Goal: Information Seeking & Learning: Check status

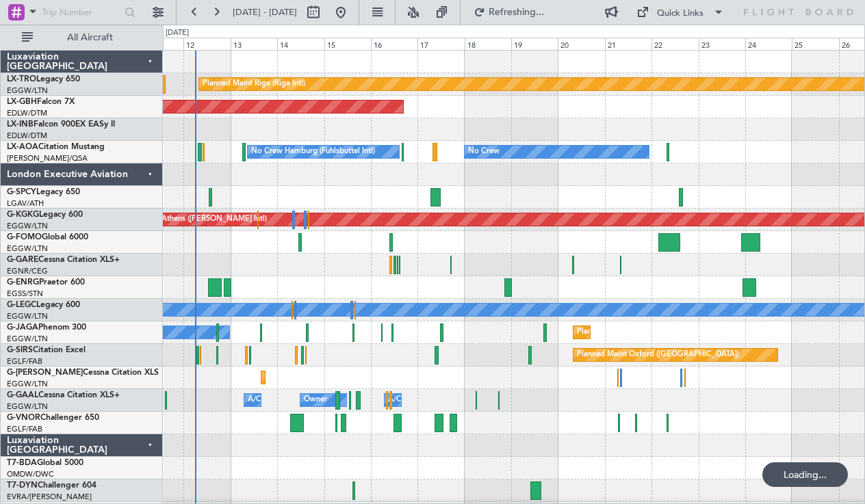
click at [324, 179] on div at bounding box center [514, 175] width 702 height 23
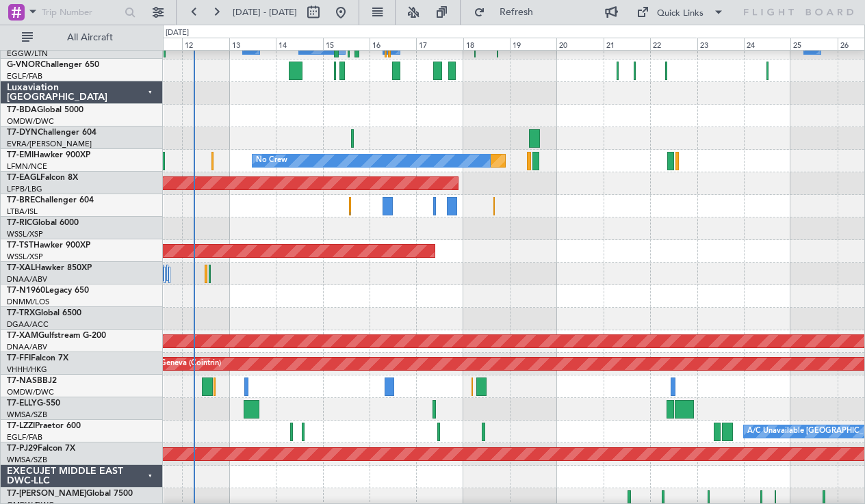
scroll to position [352, 0]
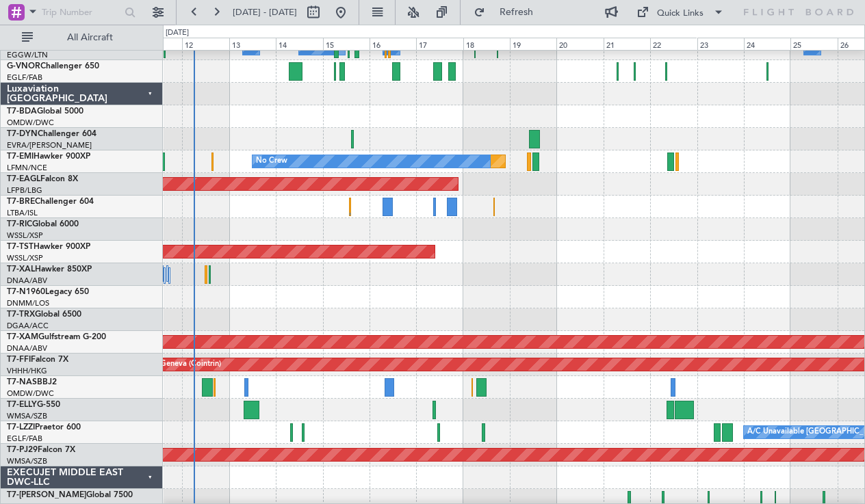
click at [149, 89] on div "Luxaviation [GEOGRAPHIC_DATA]" at bounding box center [82, 94] width 162 height 23
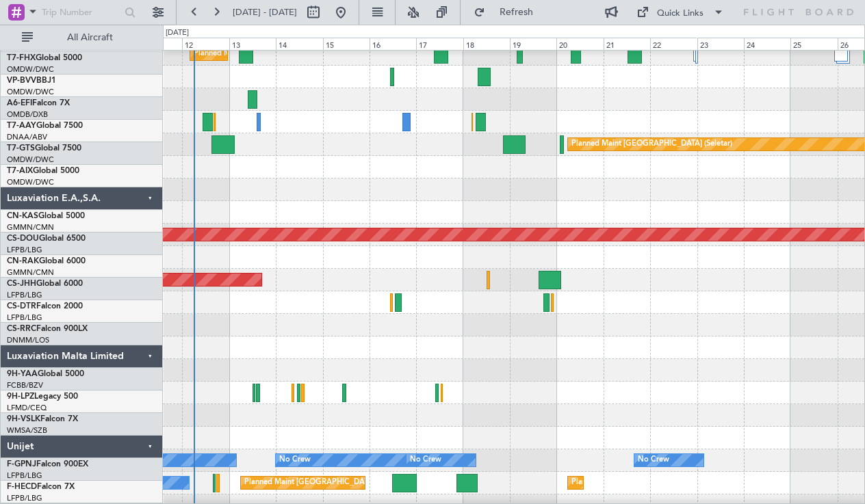
scroll to position [675, 0]
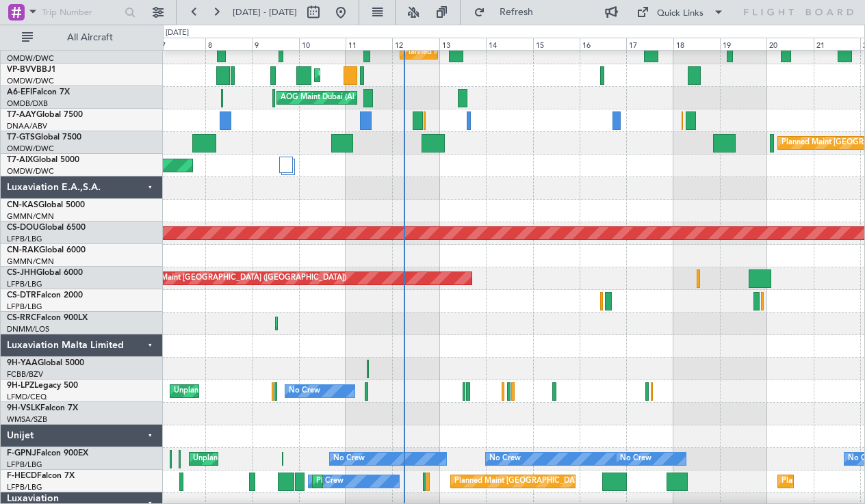
click at [418, 335] on div at bounding box center [514, 346] width 702 height 23
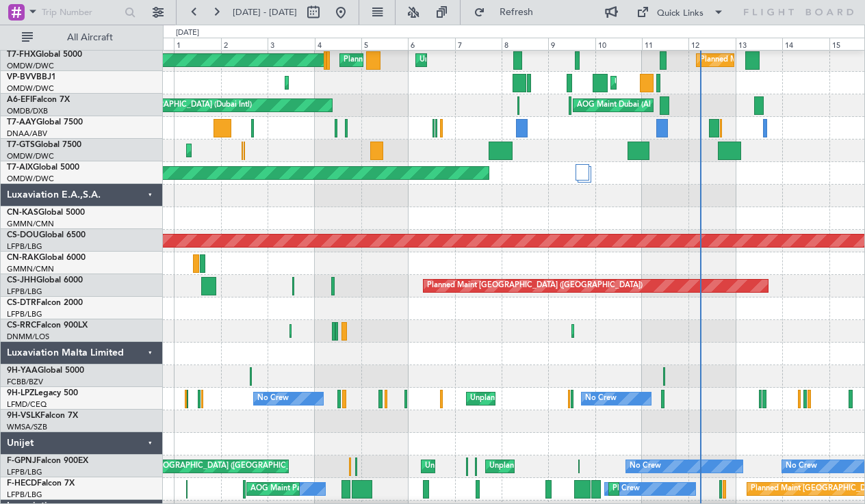
click at [521, 344] on div at bounding box center [514, 354] width 702 height 23
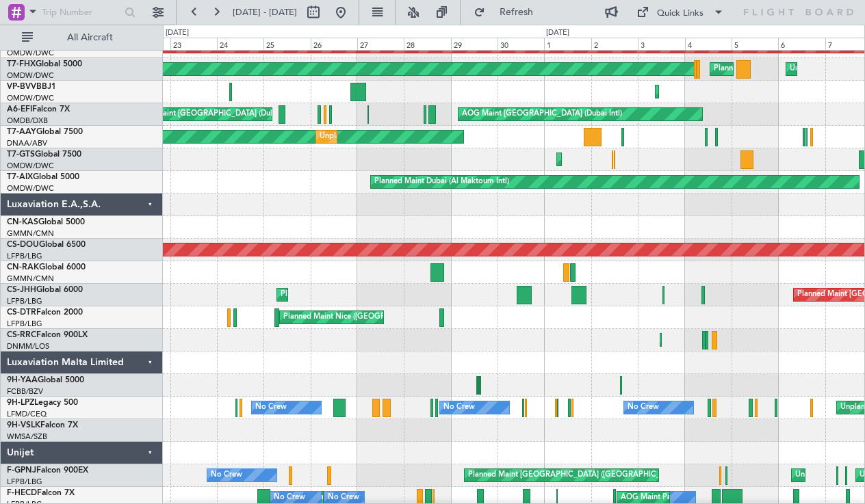
click at [654, 320] on div "Planned Maint Nice ([GEOGRAPHIC_DATA])" at bounding box center [514, 318] width 702 height 23
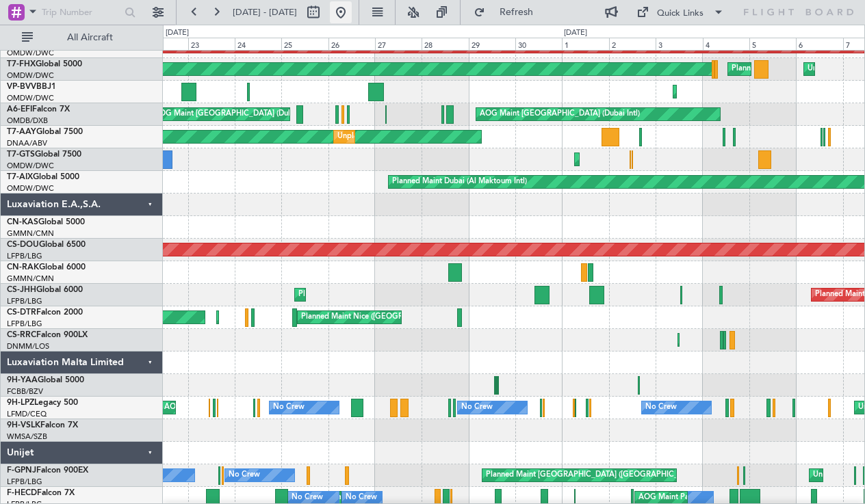
click at [352, 12] on button at bounding box center [341, 12] width 22 height 22
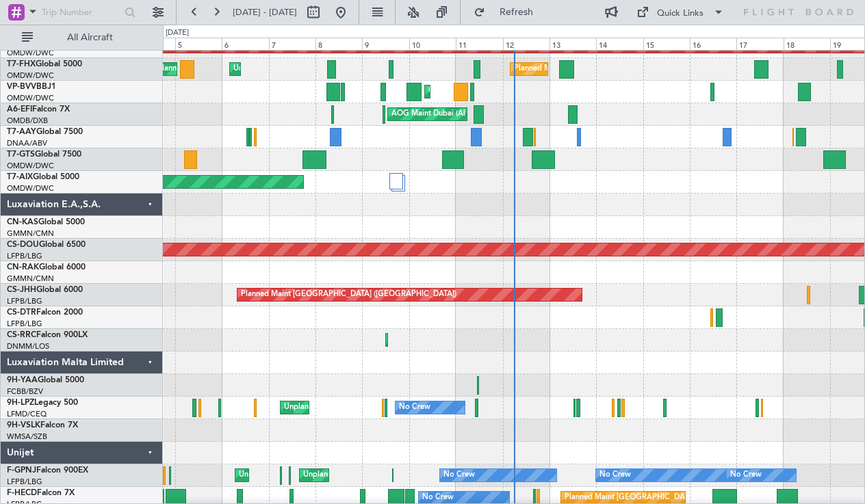
click at [155, 206] on div "Luxaviation E.A.,S.A." at bounding box center [82, 205] width 162 height 23
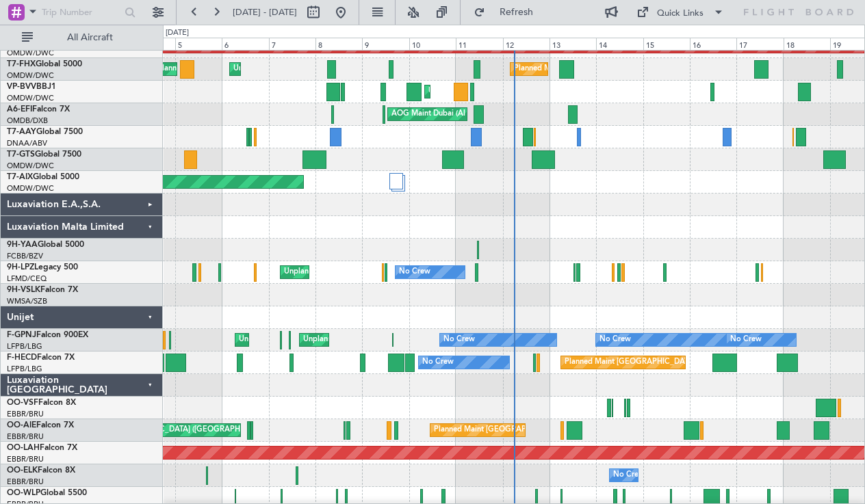
click at [151, 227] on div "Luxaviation Malta Limited" at bounding box center [82, 227] width 162 height 23
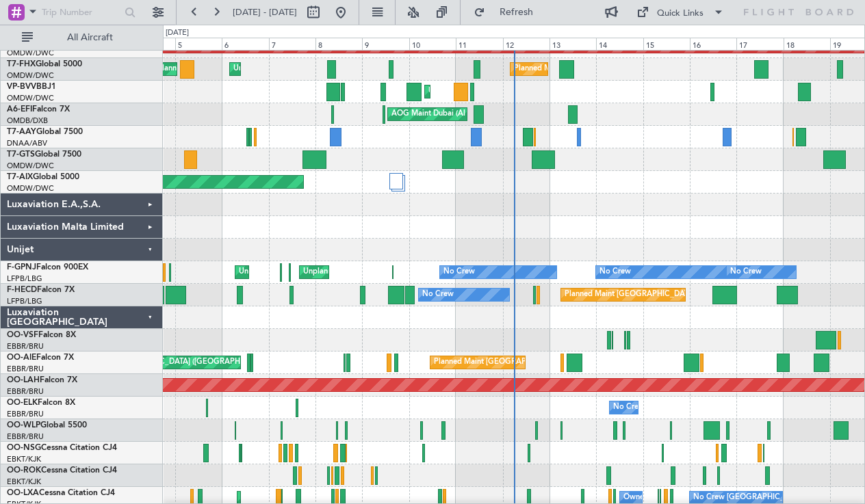
click at [154, 322] on div "Luxaviation [GEOGRAPHIC_DATA]" at bounding box center [82, 318] width 162 height 23
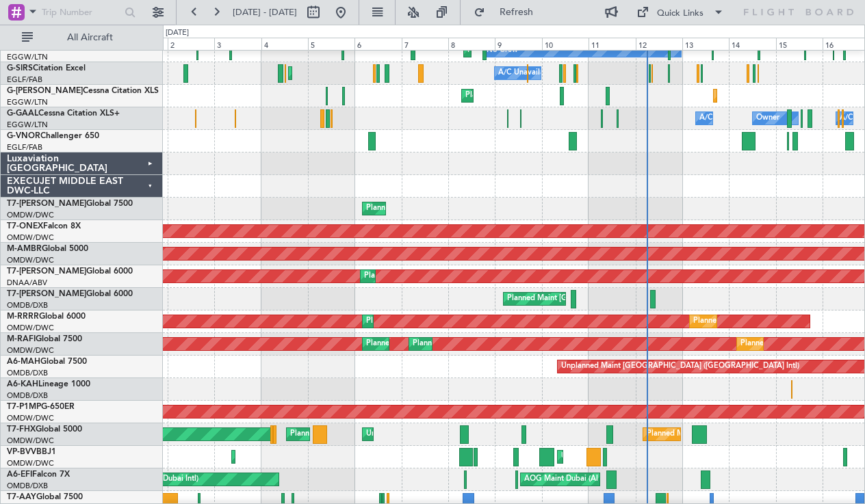
scroll to position [281, 0]
click at [480, 383] on div "Planned Maint [GEOGRAPHIC_DATA] (Al Bateen Executive)" at bounding box center [514, 390] width 702 height 23
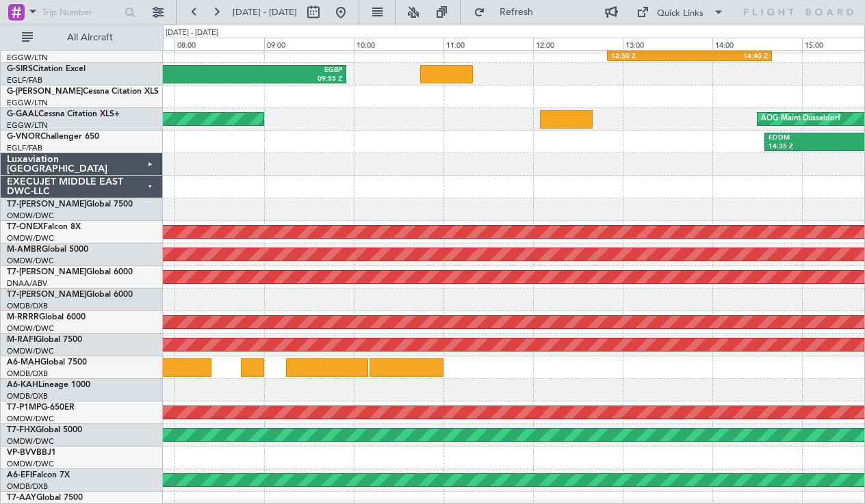
scroll to position [255, 0]
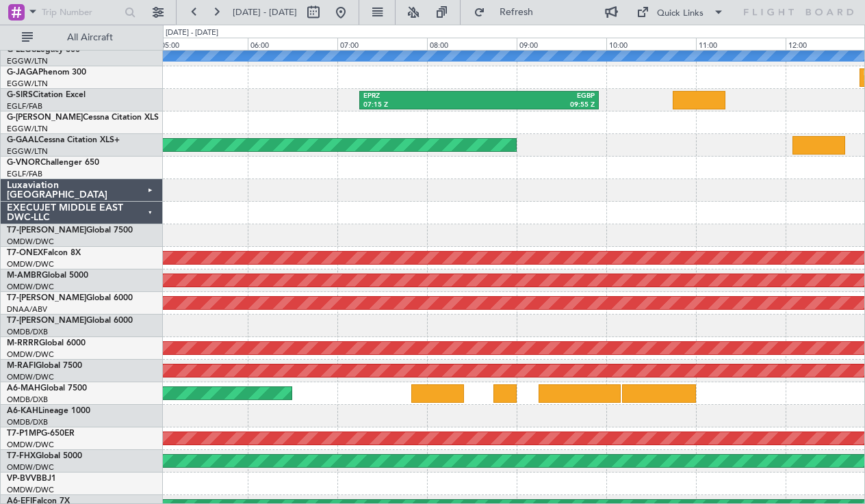
click at [485, 420] on div at bounding box center [514, 416] width 702 height 23
click at [150, 218] on div "EXECUJET MIDDLE EAST DWC-LLC" at bounding box center [82, 213] width 162 height 23
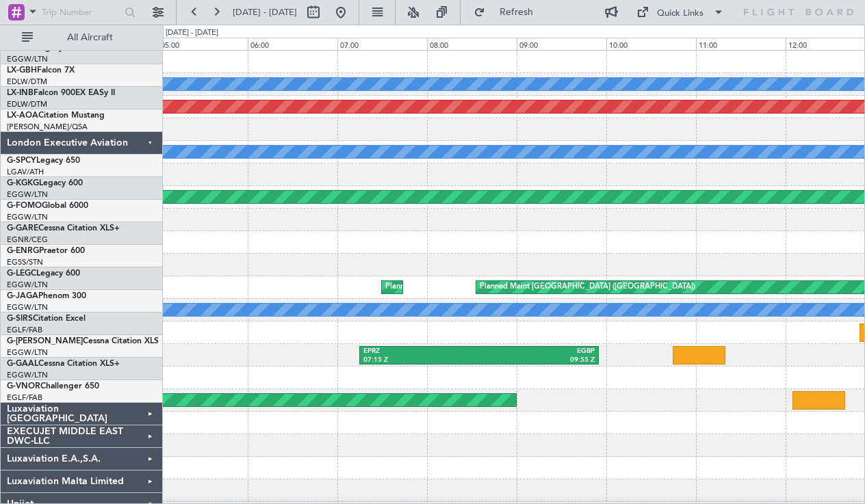
scroll to position [0, 0]
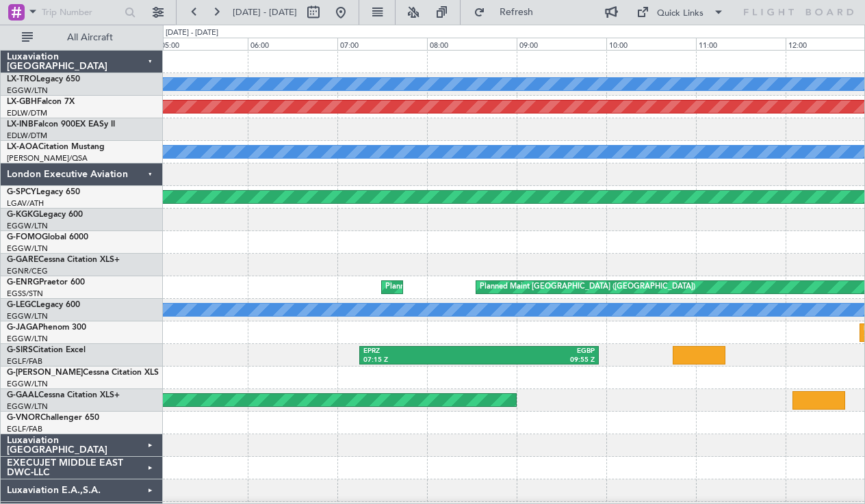
click at [144, 177] on div "London Executive Aviation" at bounding box center [82, 175] width 162 height 23
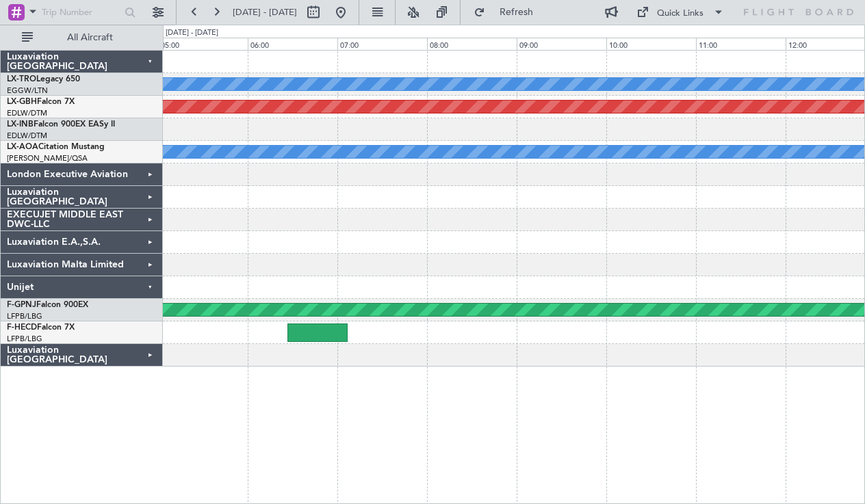
click at [149, 286] on div "Unijet" at bounding box center [82, 288] width 162 height 23
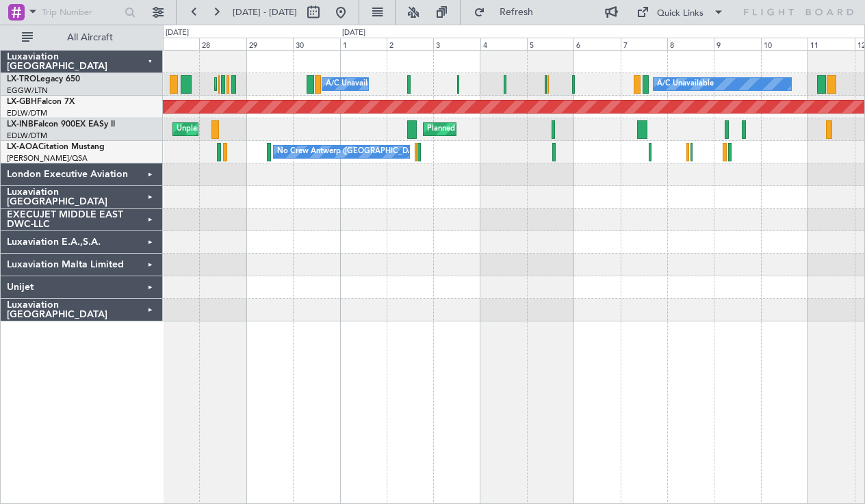
click at [382, 192] on div at bounding box center [514, 197] width 702 height 23
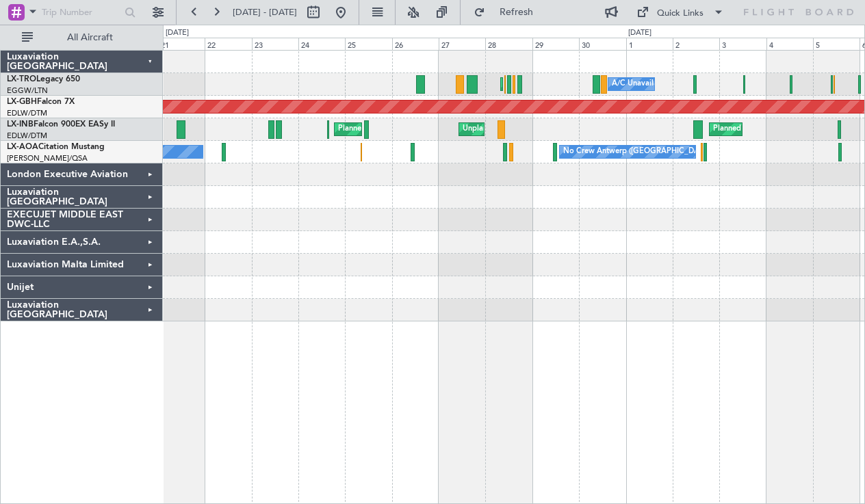
click at [348, 216] on div at bounding box center [514, 220] width 702 height 23
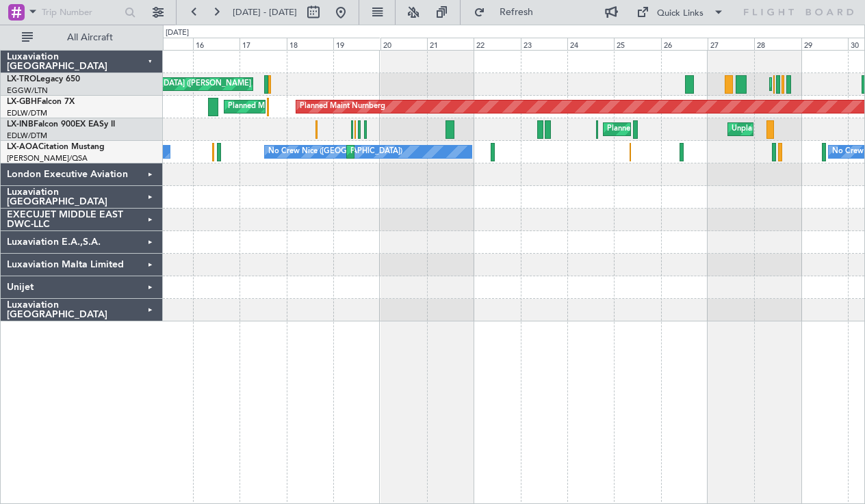
click at [585, 225] on div at bounding box center [514, 220] width 702 height 23
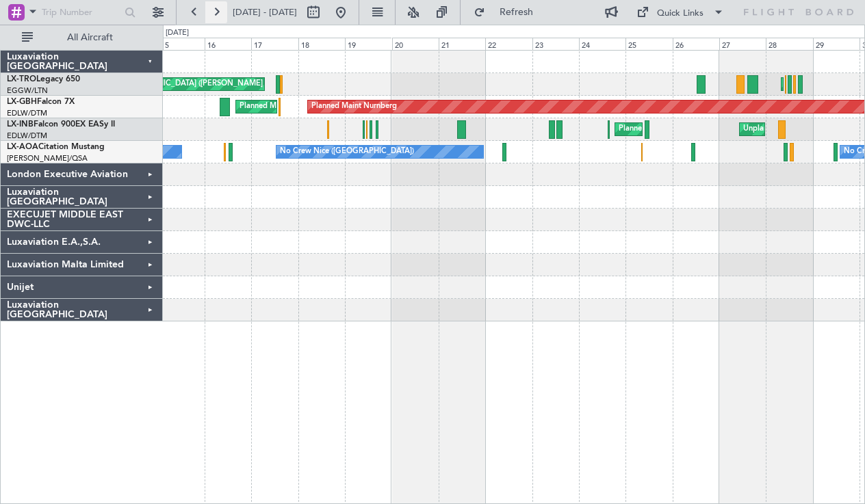
click at [209, 12] on button at bounding box center [216, 12] width 22 height 22
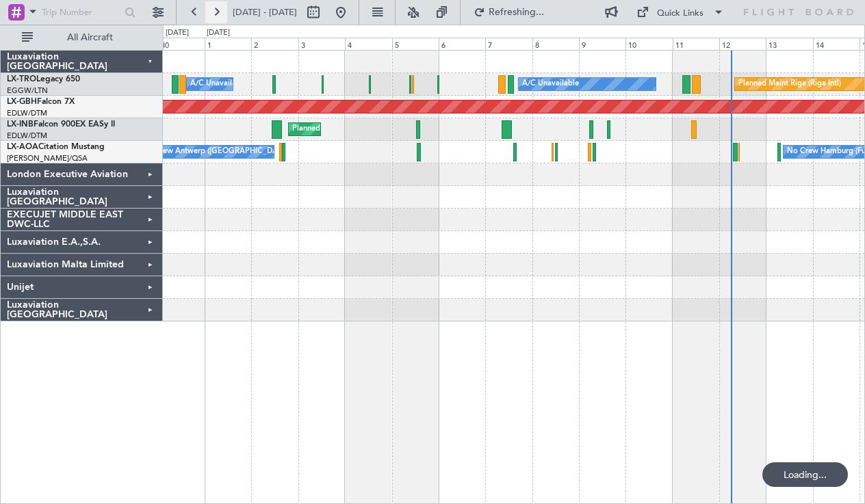
click at [209, 12] on button at bounding box center [216, 12] width 22 height 22
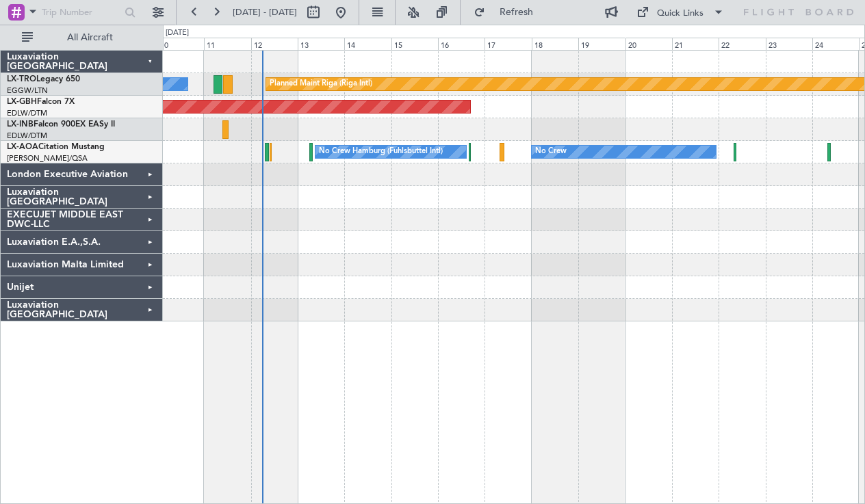
click at [480, 215] on div "Planned Maint Riga (Riga Intl) A/C Unavailable Planned Maint Nurnberg No Crew H…" at bounding box center [514, 186] width 702 height 271
